Goal: Transaction & Acquisition: Purchase product/service

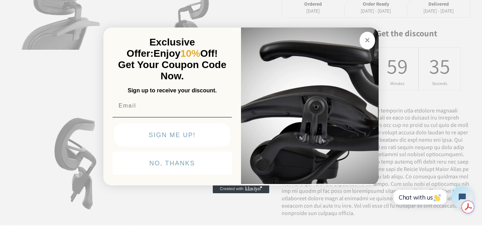
click at [368, 38] on circle "Close dialog" at bounding box center [368, 40] width 8 height 8
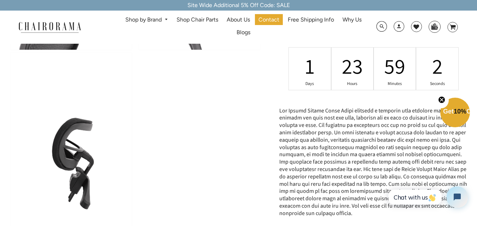
scroll to position [247, 0]
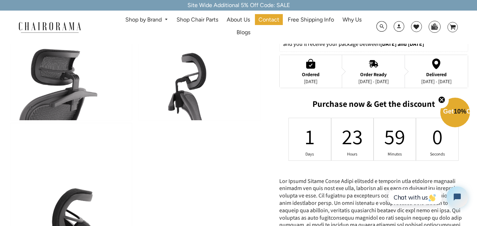
click at [62, 88] on img at bounding box center [71, 79] width 121 height 81
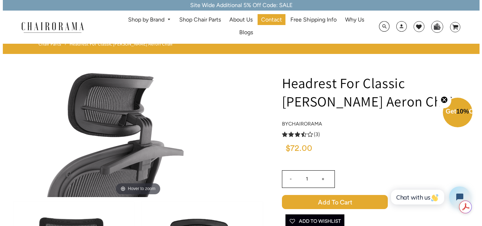
scroll to position [0, 0]
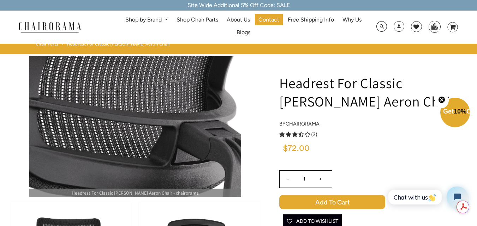
click at [109, 105] on img at bounding box center [135, 126] width 212 height 141
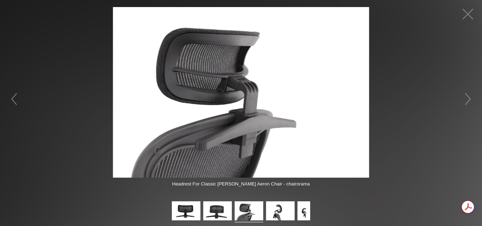
click at [235, 96] on img at bounding box center [241, 92] width 256 height 171
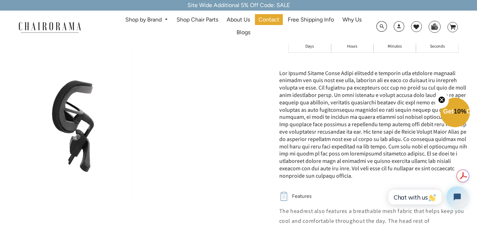
scroll to position [318, 0]
